Goal: Task Accomplishment & Management: Manage account settings

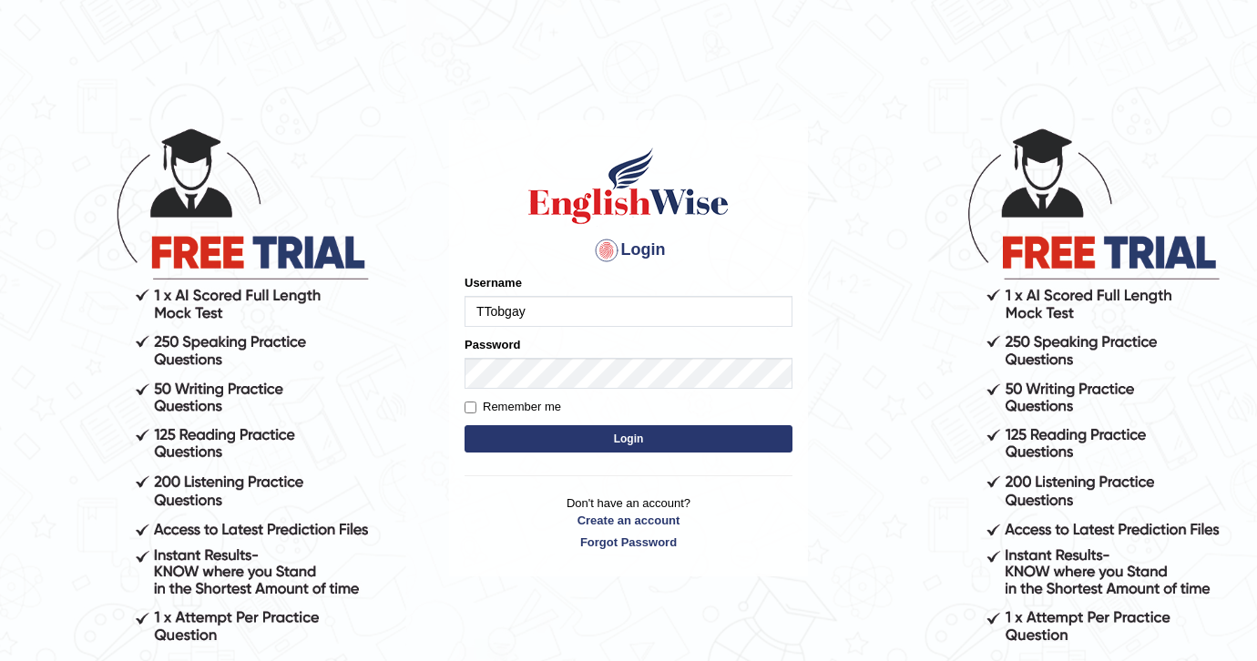
type input "TTobgay"
click at [546, 436] on button "Login" at bounding box center [628, 438] width 328 height 27
